Goal: Information Seeking & Learning: Learn about a topic

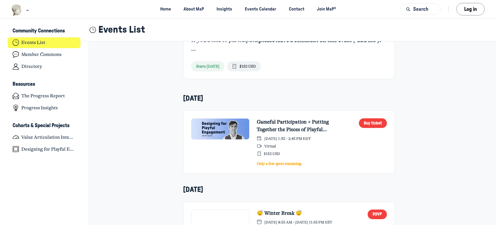
scroll to position [165, 0]
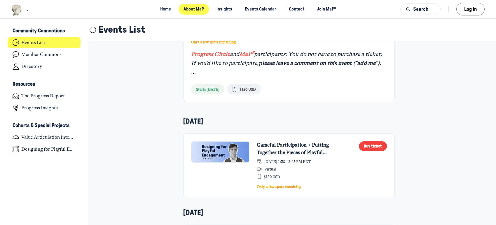
click at [191, 8] on link "About MaP" at bounding box center [193, 9] width 31 height 11
